Goal: Transaction & Acquisition: Book appointment/travel/reservation

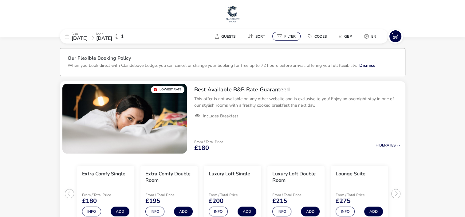
click at [291, 36] on span "Filter" at bounding box center [289, 36] width 11 height 5
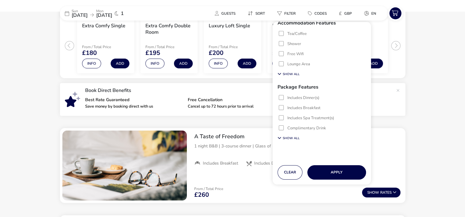
scroll to position [154, 0]
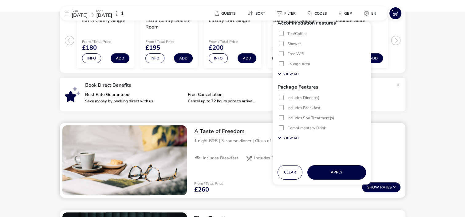
click at [230, 183] on div "From / Total Price £260 Show Rates" at bounding box center [297, 187] width 216 height 21
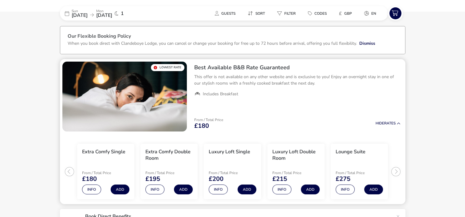
scroll to position [0, 0]
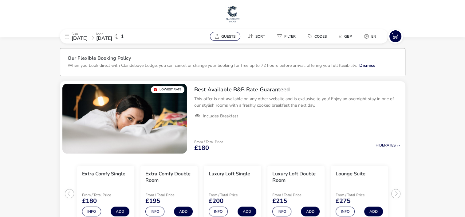
click at [222, 33] on button "Guests" at bounding box center [225, 36] width 30 height 9
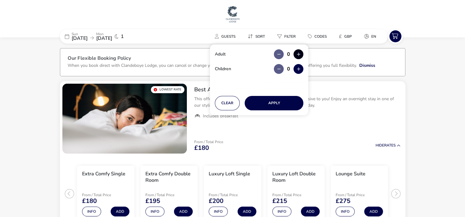
click at [298, 54] on button "button" at bounding box center [298, 54] width 10 height 10
type input "2"
click at [297, 67] on button "button" at bounding box center [298, 69] width 10 height 10
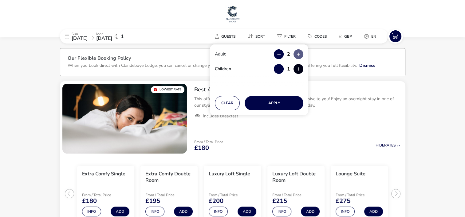
type input "2"
click at [279, 103] on button "Apply" at bounding box center [273, 103] width 59 height 14
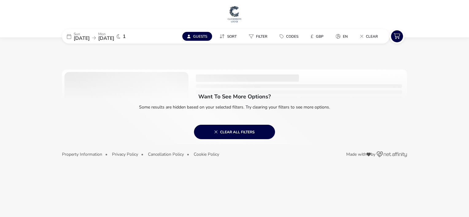
click at [76, 39] on span "[DATE]" at bounding box center [82, 38] width 16 height 7
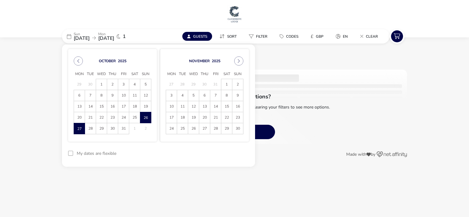
click at [259, 176] on body "We value your privacy We use cookies to enhance your browsing experience, serve…" at bounding box center [234, 108] width 469 height 217
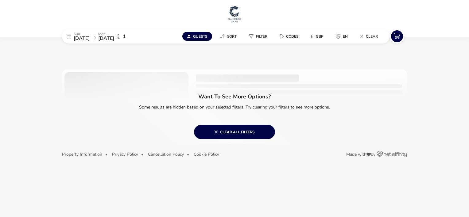
click at [83, 37] on span "[DATE]" at bounding box center [82, 38] width 16 height 7
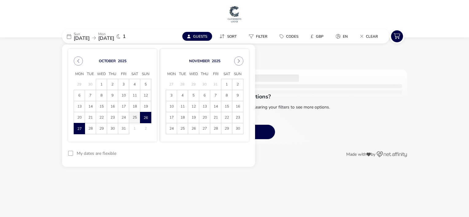
click at [135, 118] on span "25" at bounding box center [134, 117] width 11 height 11
click at [148, 119] on span "26" at bounding box center [145, 117] width 11 height 11
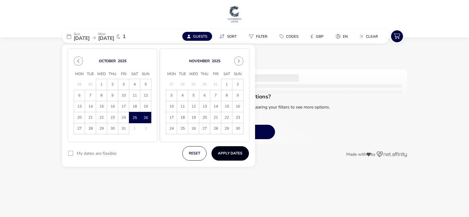
click at [227, 155] on button "Apply Dates" at bounding box center [230, 153] width 37 height 14
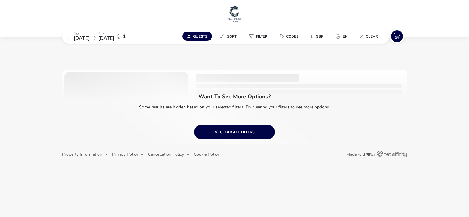
click at [201, 39] on button "Guests" at bounding box center [197, 36] width 30 height 9
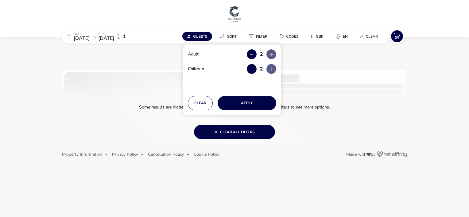
click at [80, 40] on span "[DATE]" at bounding box center [82, 38] width 16 height 7
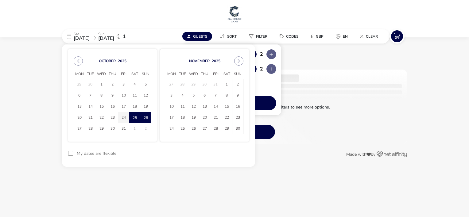
click at [123, 117] on span "24" at bounding box center [123, 117] width 11 height 11
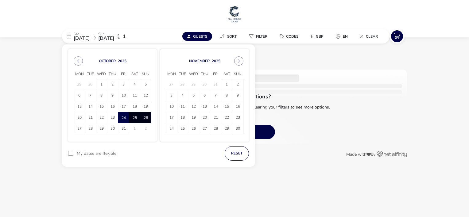
click at [149, 120] on span "26" at bounding box center [145, 117] width 11 height 11
click at [235, 158] on button "Apply Dates" at bounding box center [230, 153] width 37 height 14
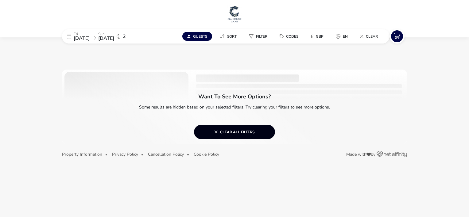
click at [226, 130] on span "Clear all filters" at bounding box center [234, 132] width 41 height 5
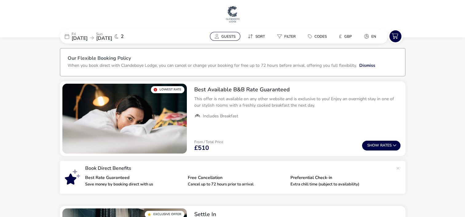
click at [225, 36] on span "Guests" at bounding box center [228, 36] width 14 height 5
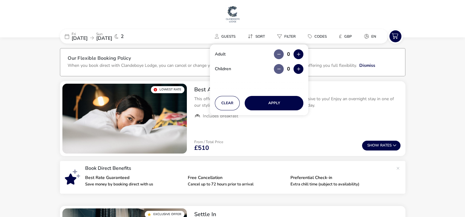
click at [112, 39] on span "[DATE]" at bounding box center [104, 38] width 16 height 7
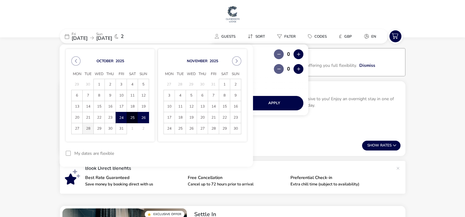
click at [91, 129] on span "28" at bounding box center [88, 128] width 11 height 11
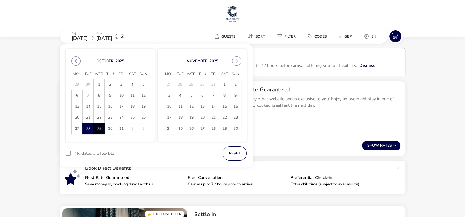
click at [96, 129] on span "29" at bounding box center [99, 128] width 11 height 11
click at [190, 155] on button "reset" at bounding box center [192, 153] width 24 height 14
click at [268, 129] on div "Best Available B&B Rate Guaranteed This offer is not available on any other web…" at bounding box center [297, 118] width 216 height 75
